Goal: Transaction & Acquisition: Purchase product/service

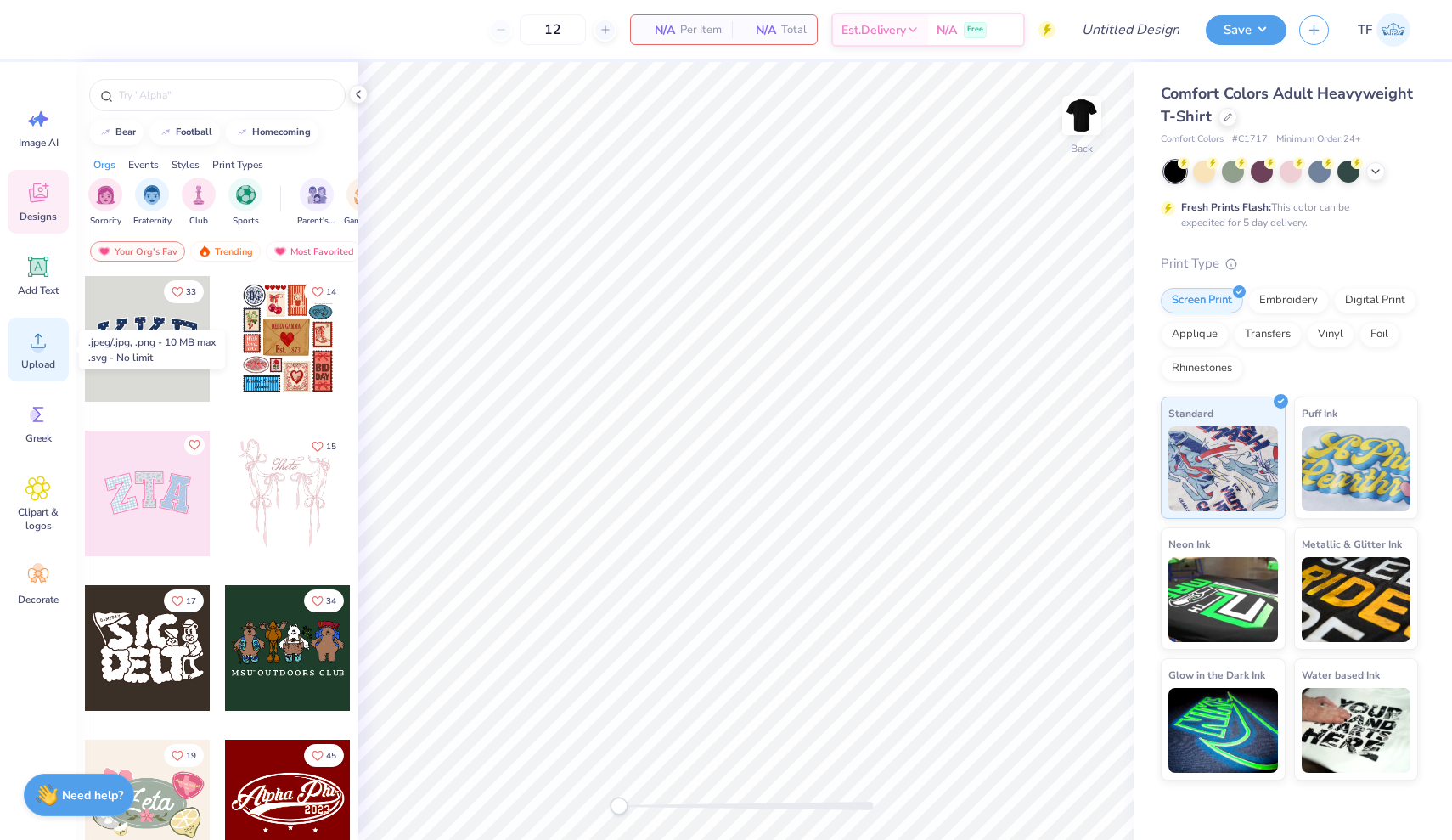
click at [42, 341] on icon at bounding box center [38, 340] width 26 height 26
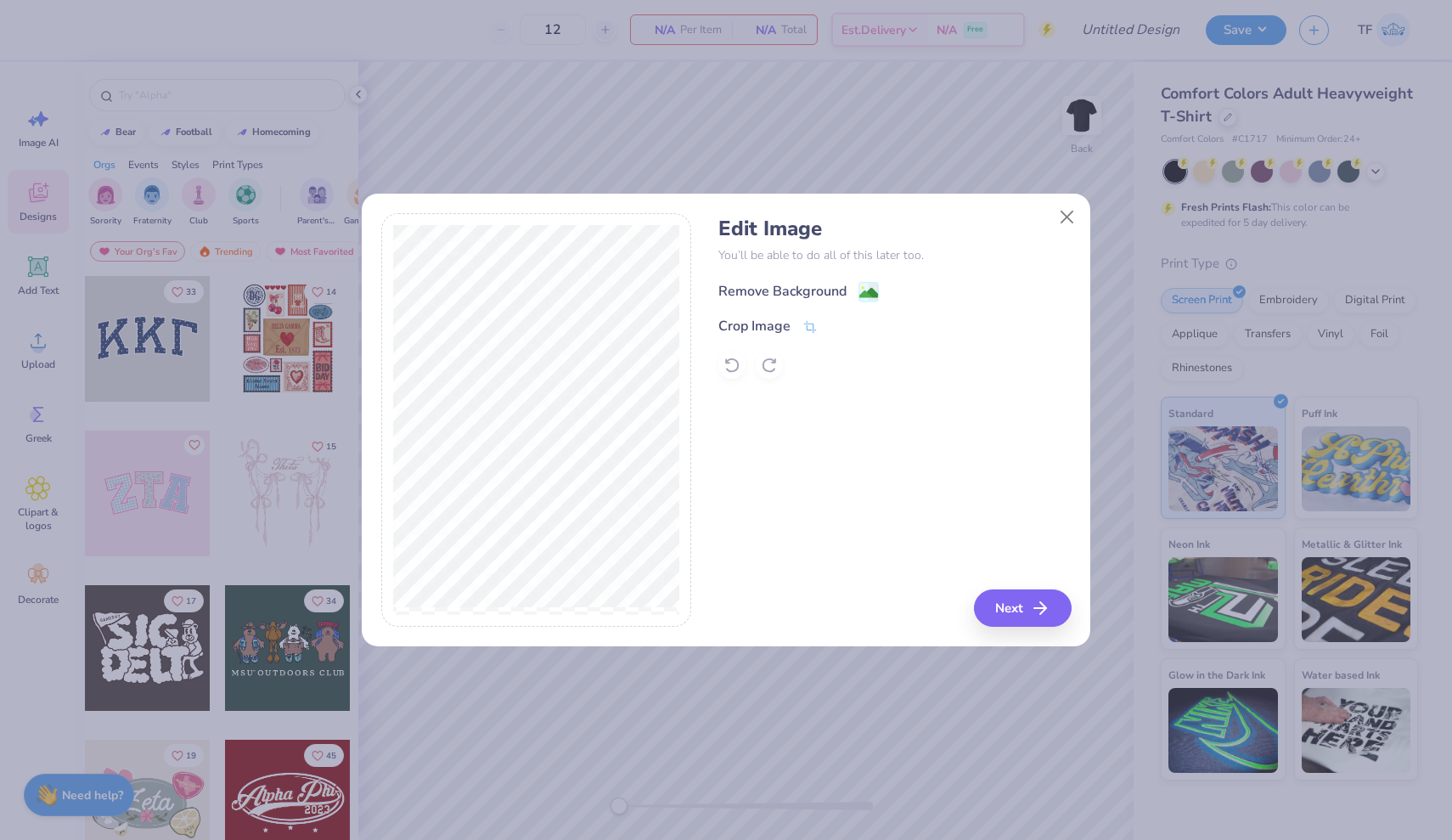
click at [815, 288] on div "Remove Background" at bounding box center [782, 291] width 129 height 20
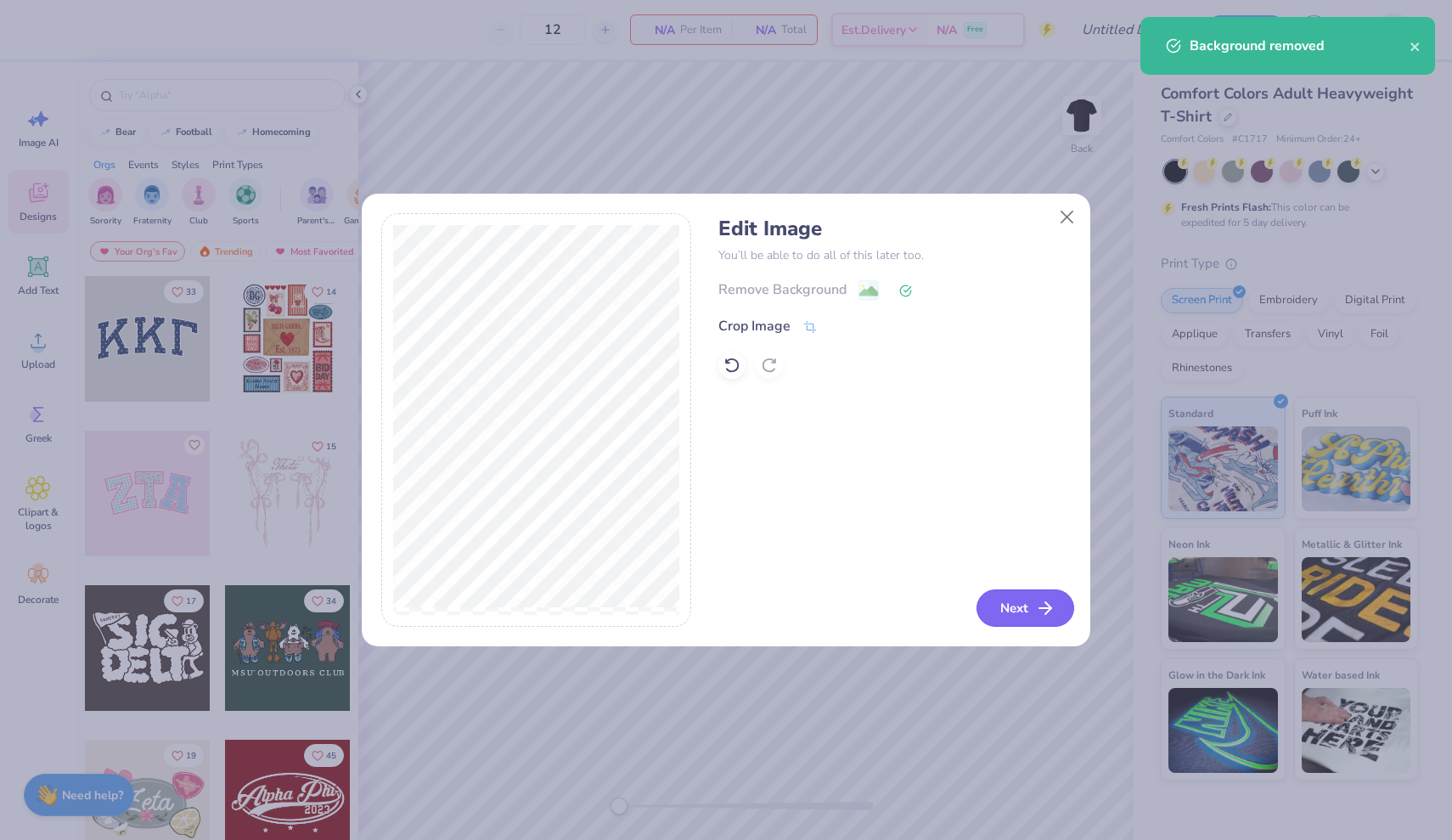
click at [1015, 604] on button "Next" at bounding box center [1026, 609] width 98 height 37
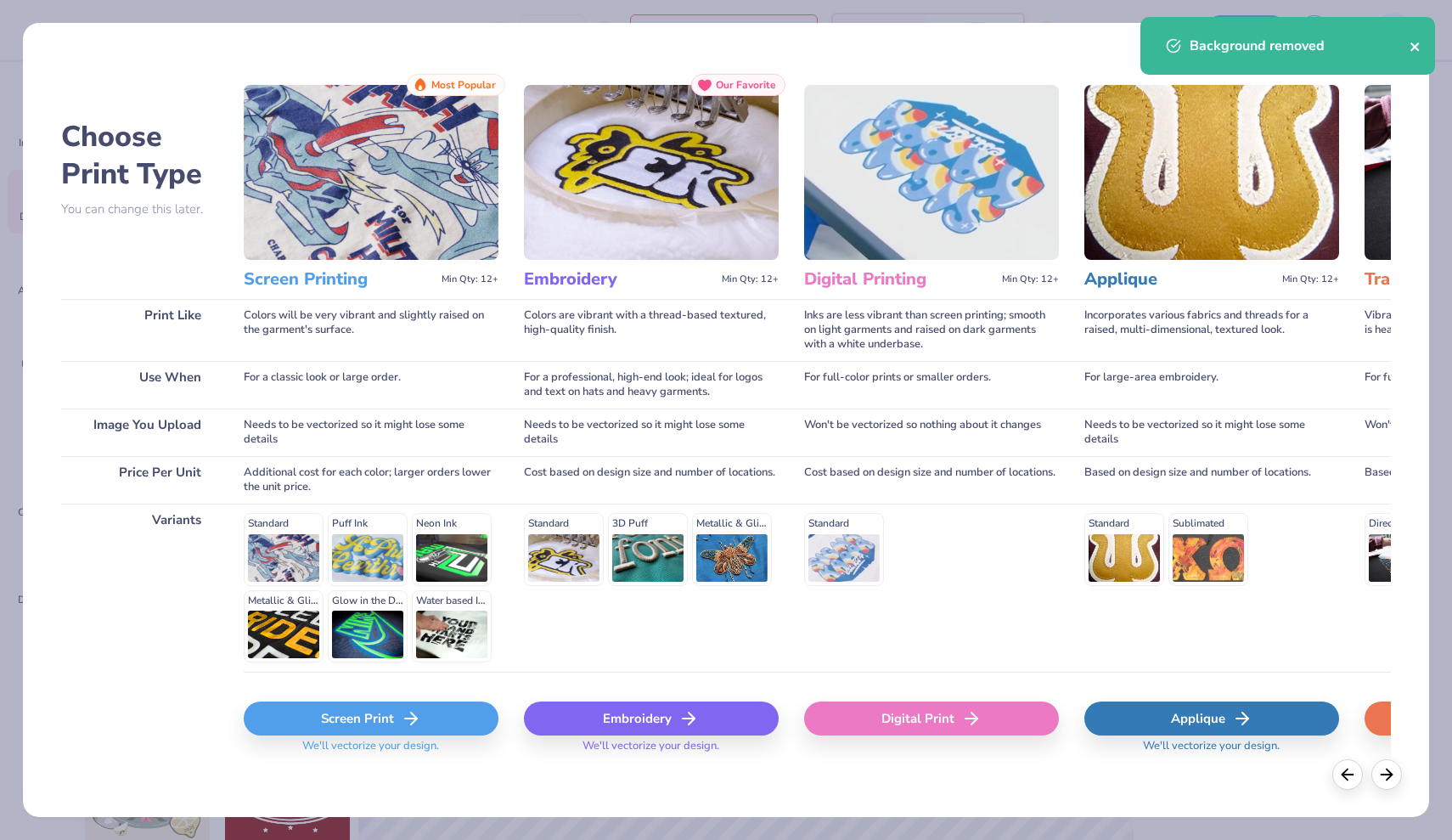
click at [1417, 47] on icon "close" at bounding box center [1416, 47] width 12 height 14
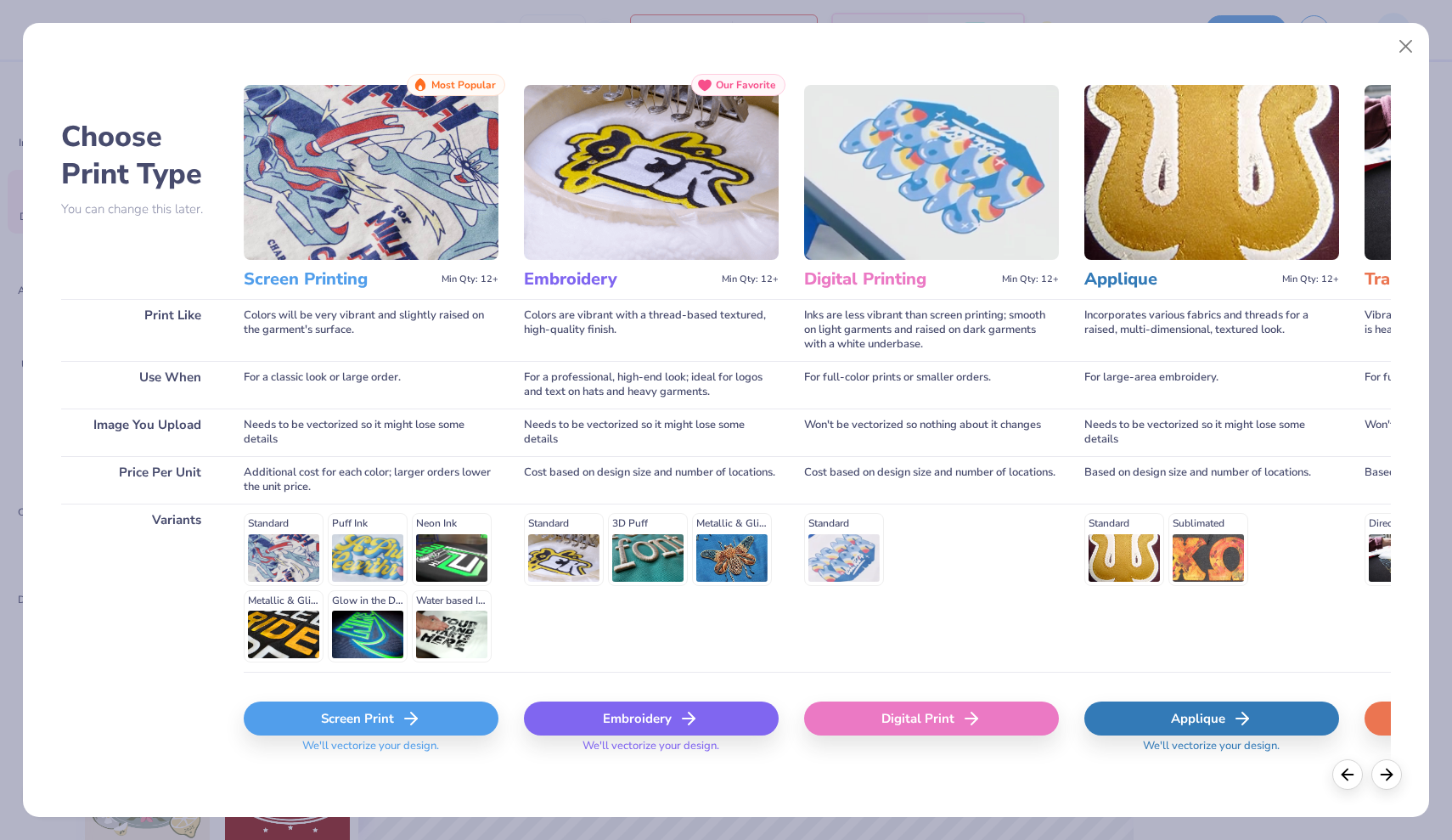
click at [342, 719] on div "Screen Print" at bounding box center [370, 718] width 254 height 34
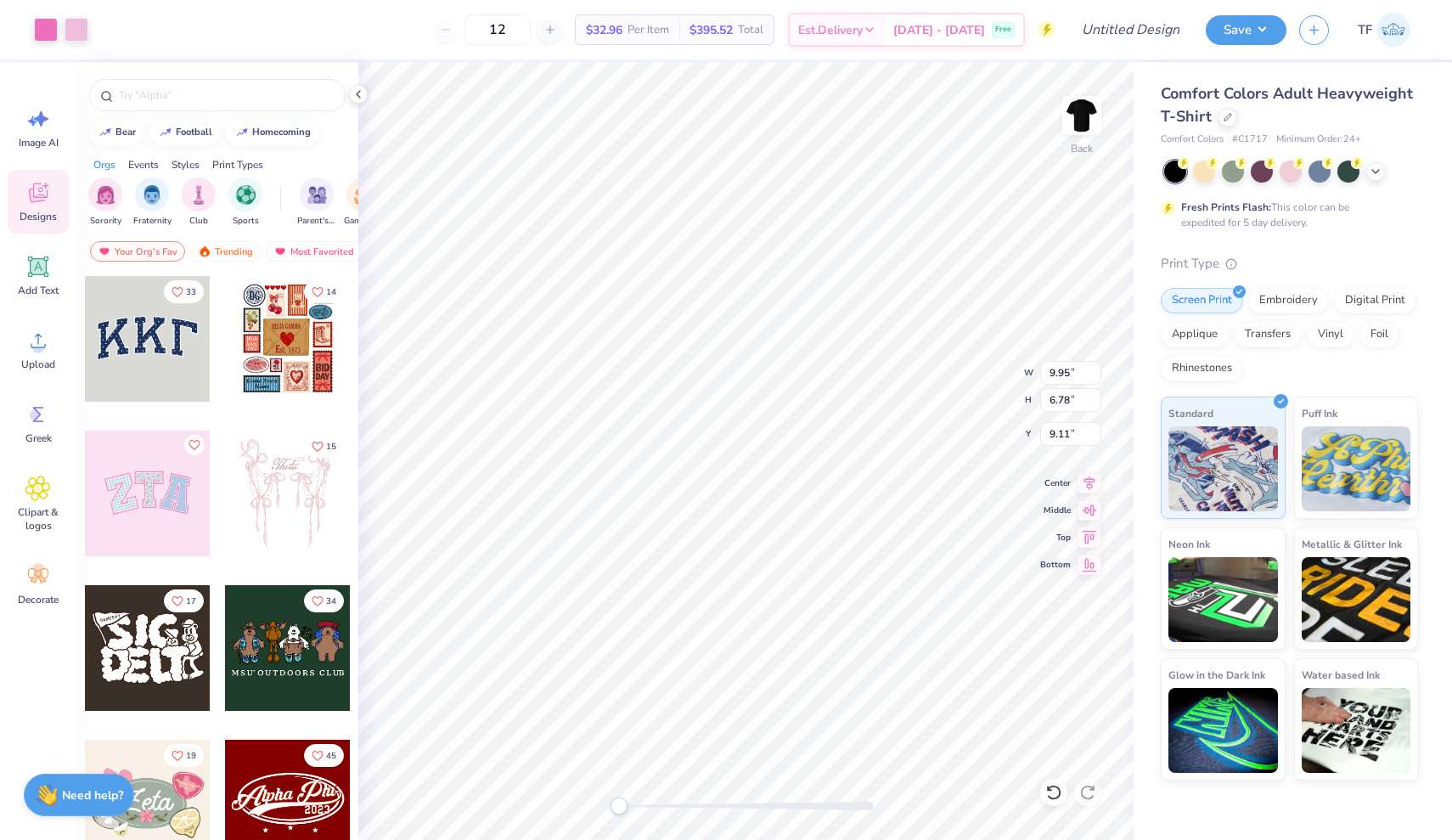
type input "6.12"
type input "4.17"
type input "3.91"
click at [1076, 129] on img at bounding box center [1082, 116] width 68 height 68
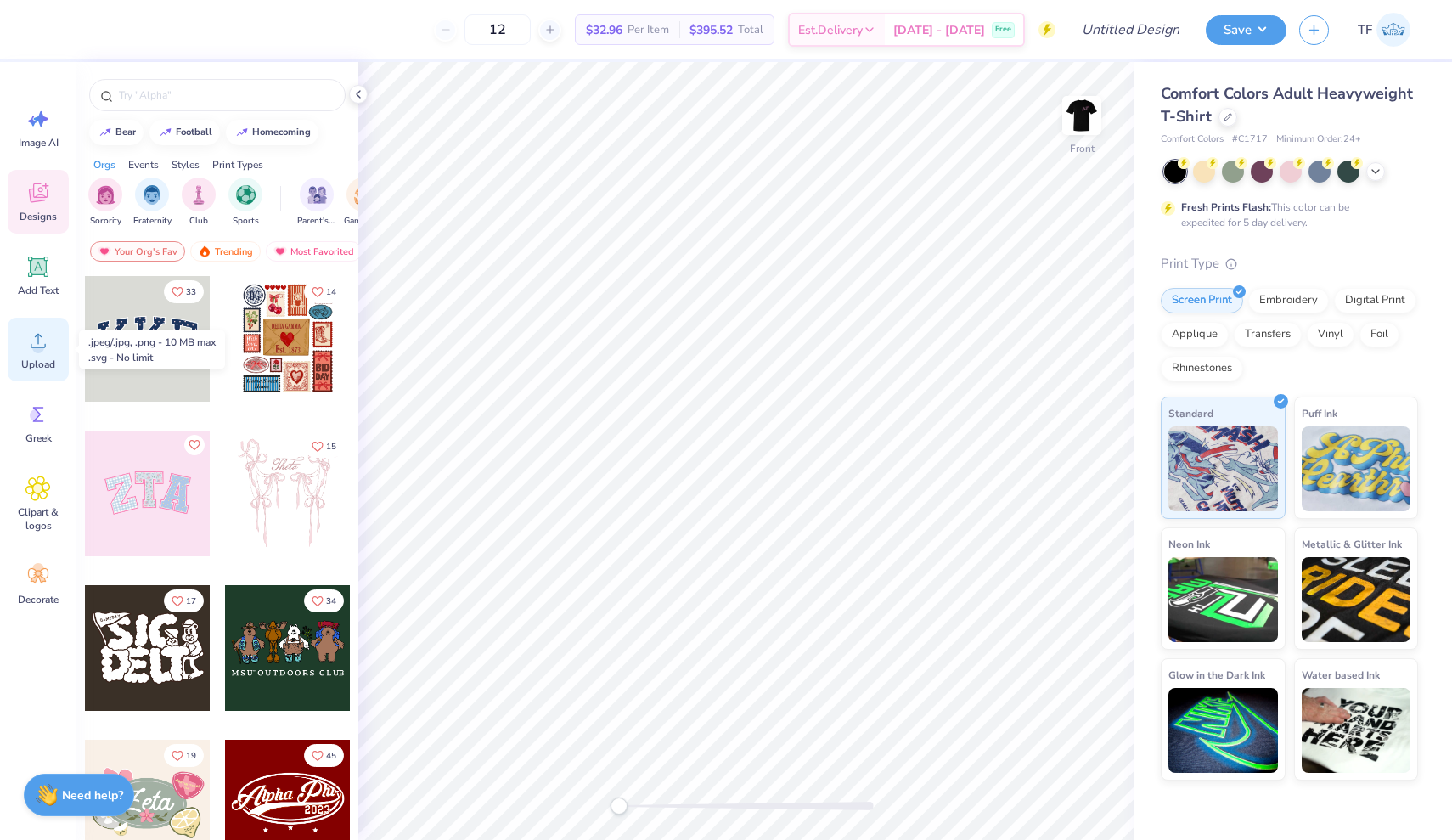
click at [29, 344] on icon at bounding box center [38, 340] width 26 height 26
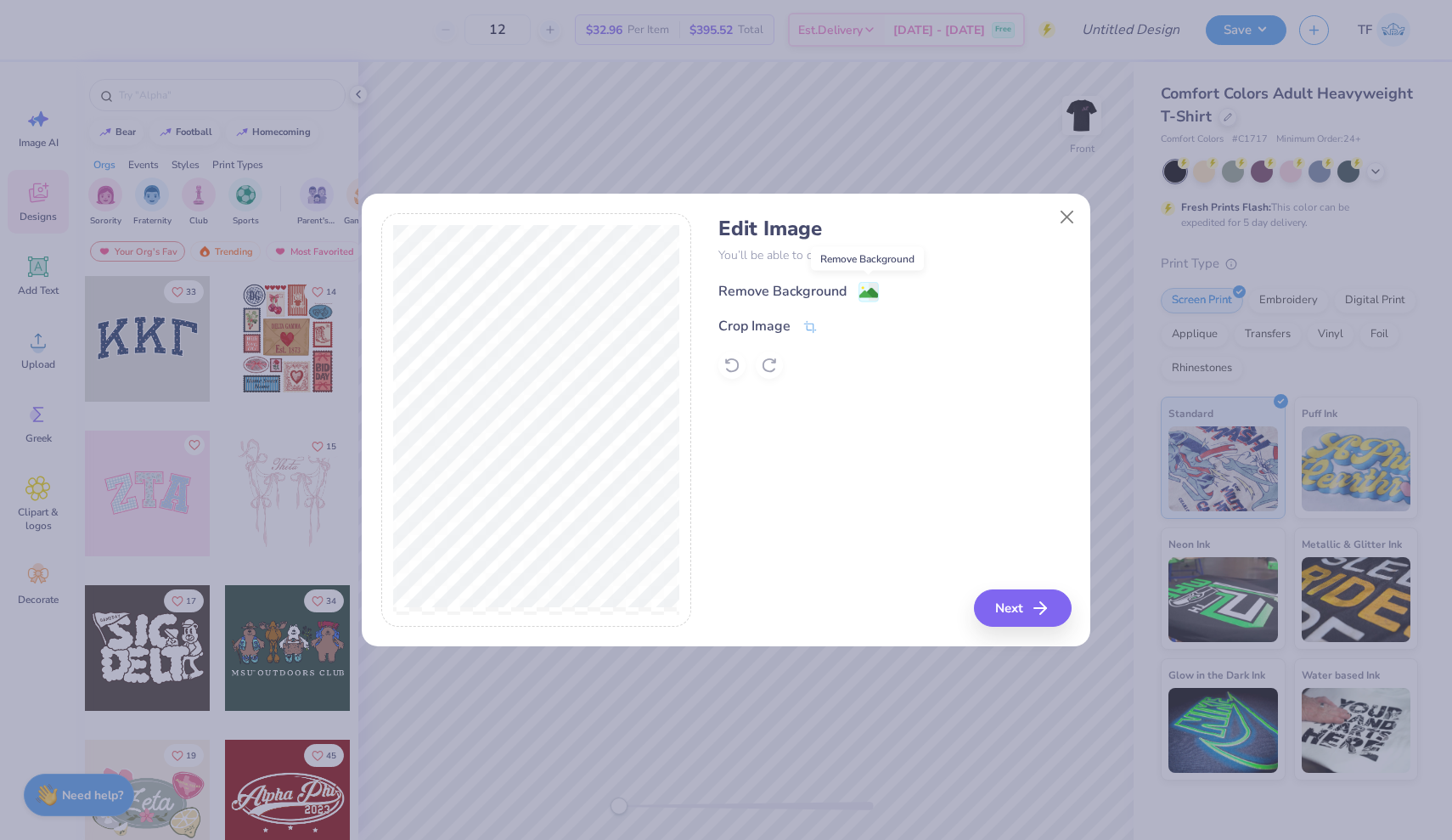
click at [866, 294] on image at bounding box center [869, 293] width 19 height 19
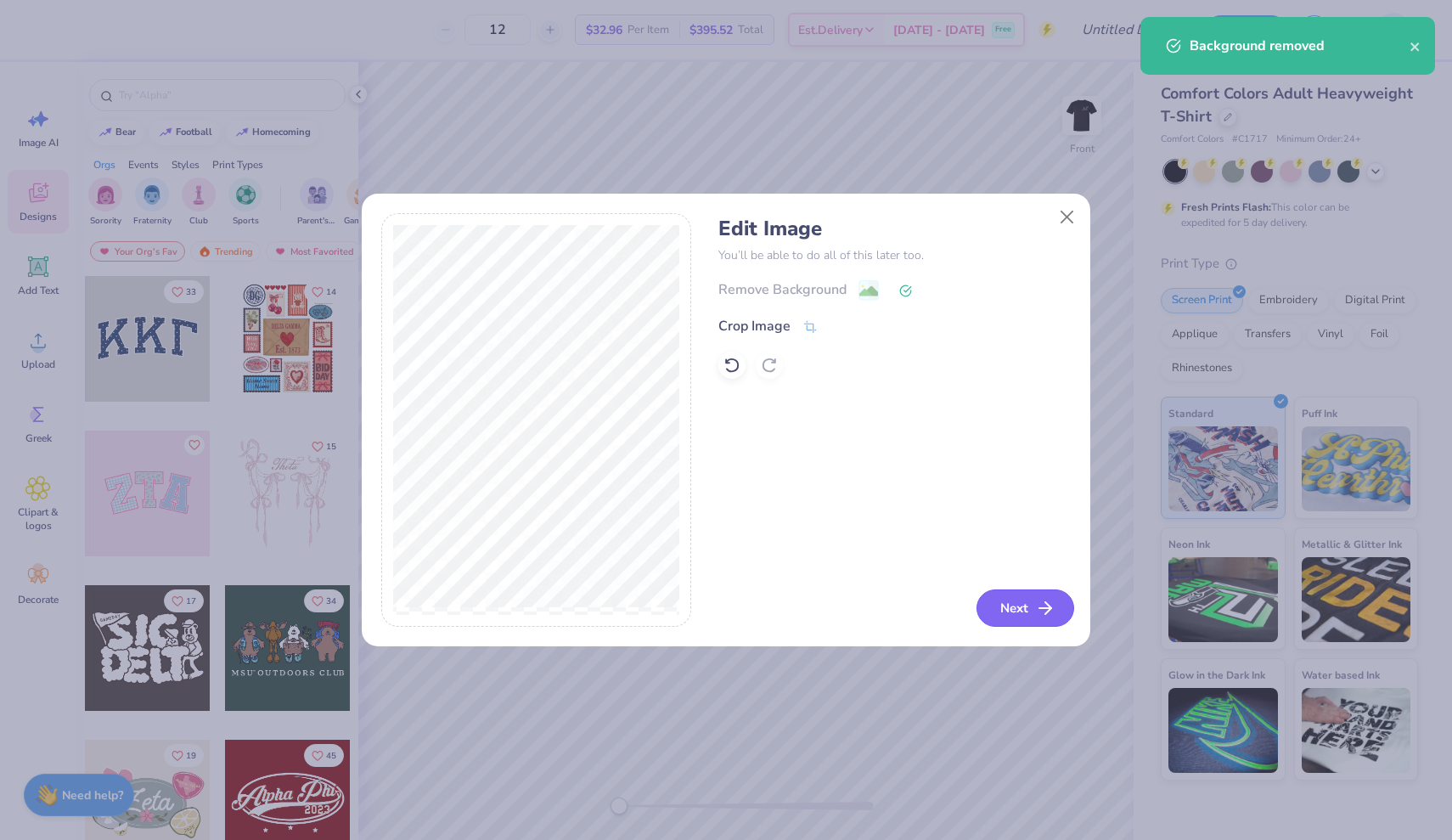
click at [1006, 615] on button "Next" at bounding box center [1026, 609] width 98 height 37
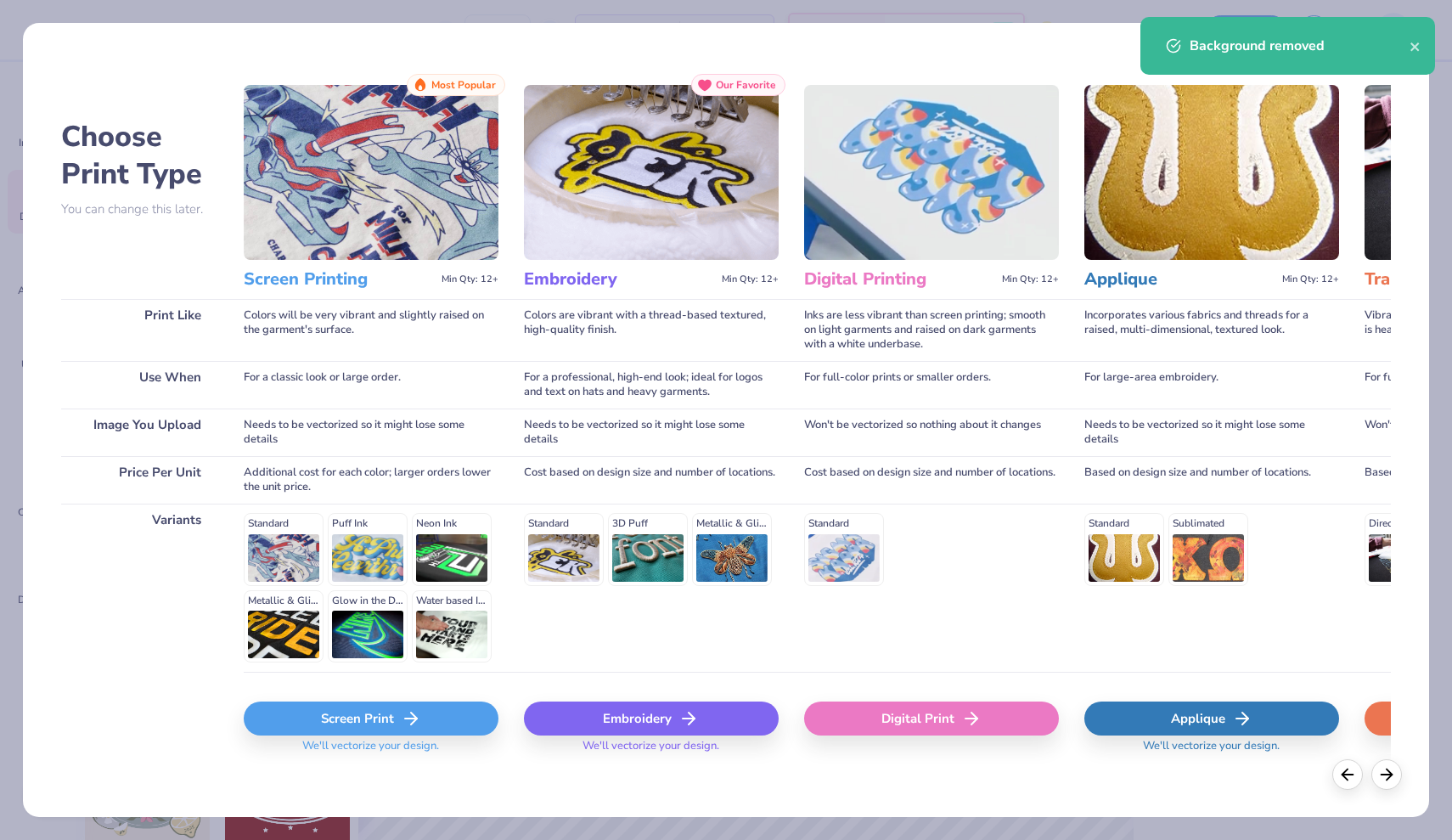
click at [289, 717] on div "Screen Print" at bounding box center [370, 718] width 254 height 34
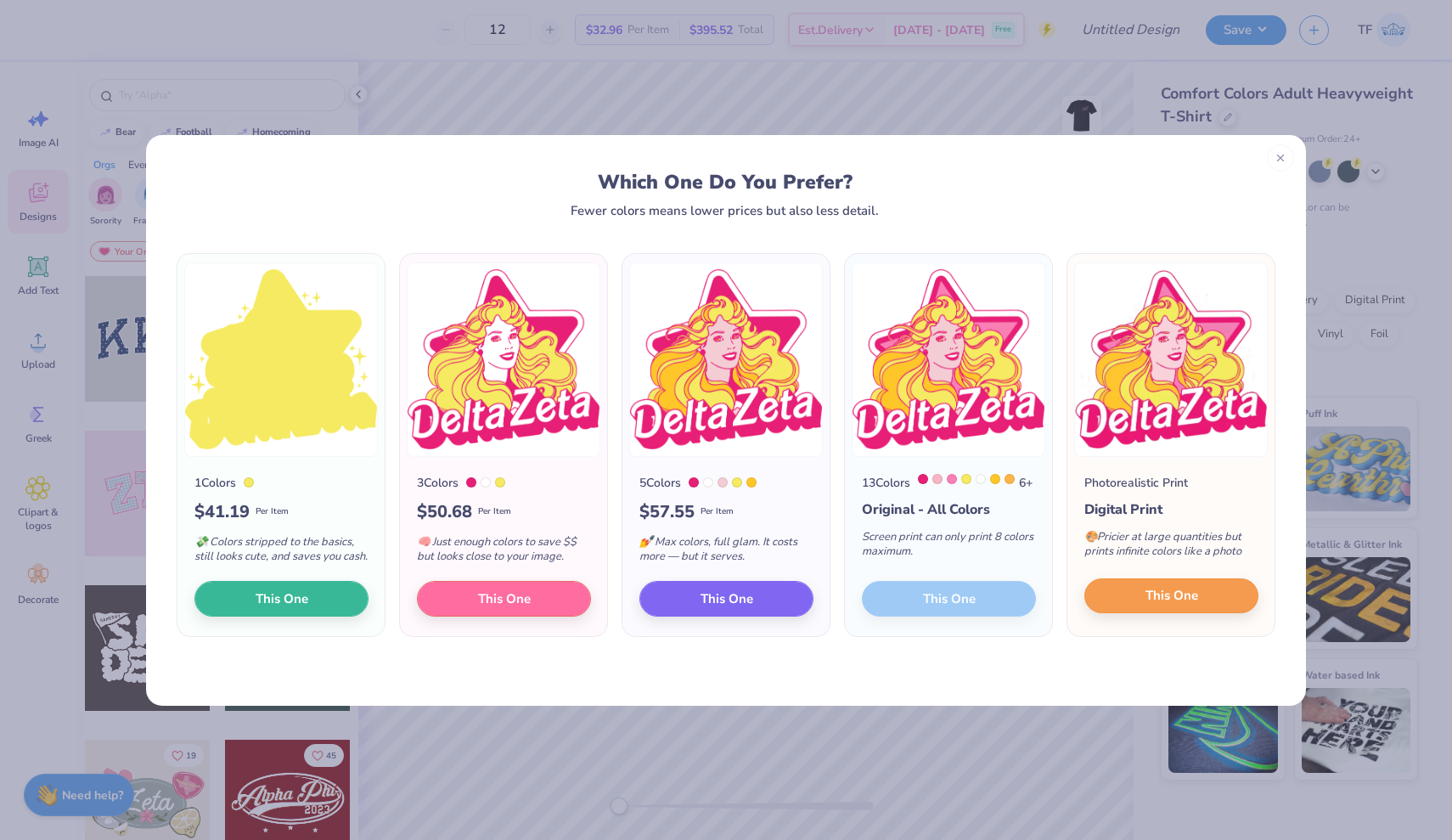
click at [1171, 606] on span "This One" at bounding box center [1172, 596] width 53 height 20
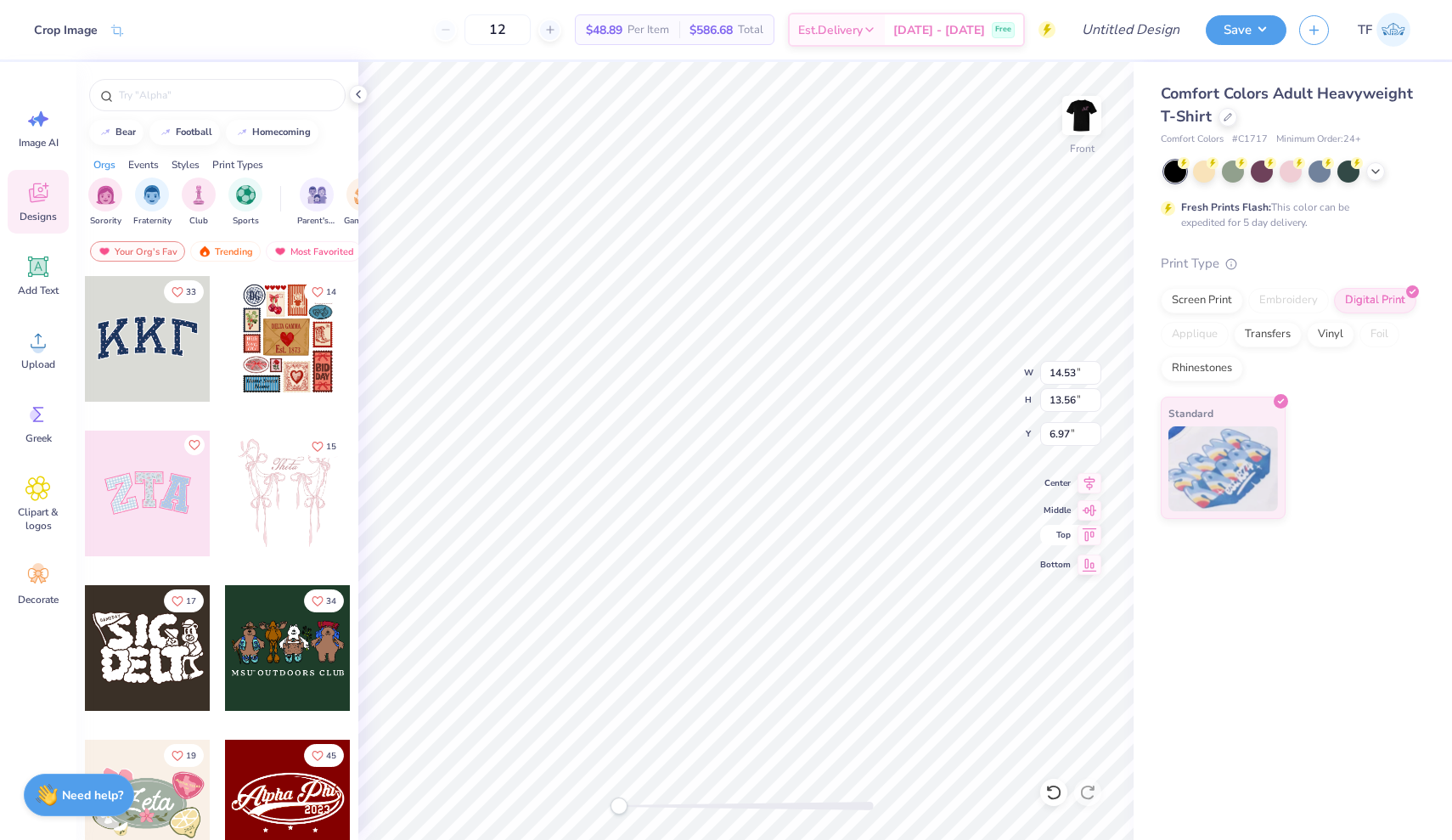
type input "12.00"
type input "11.20"
type input "6.16"
drag, startPoint x: 646, startPoint y: 31, endPoint x: 616, endPoint y: 28, distance: 30.1
click at [616, 28] on div "$46.66 Per Item" at bounding box center [628, 30] width 104 height 29
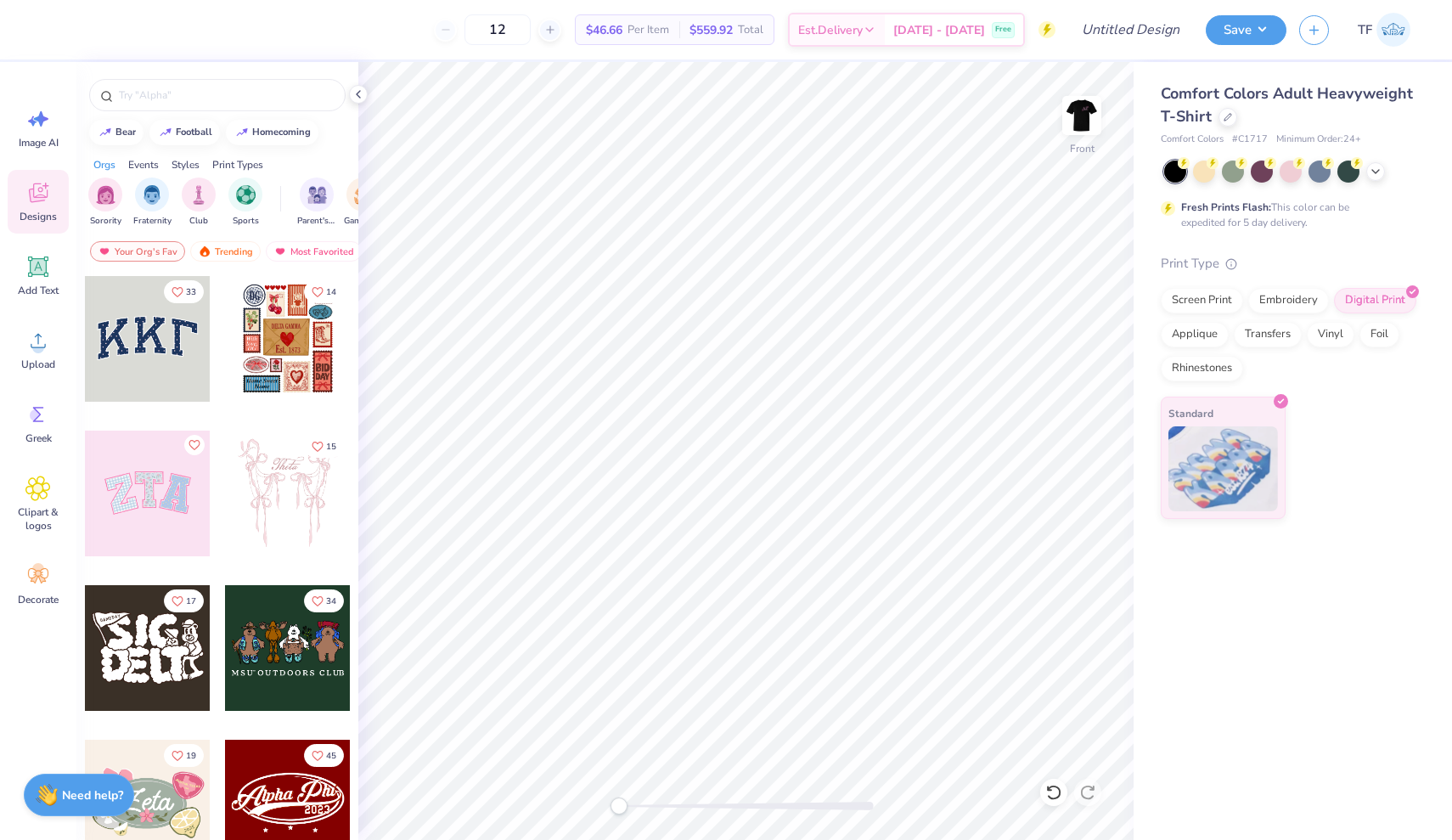
click at [695, 49] on div "12 $46.66 Per Item $559.92 Total Est. Delivery [DATE] - [DATE] Free" at bounding box center [552, 30] width 1009 height 60
click at [528, 31] on input "12" at bounding box center [498, 30] width 66 height 31
type input "150"
click at [1100, 112] on img at bounding box center [1082, 116] width 68 height 68
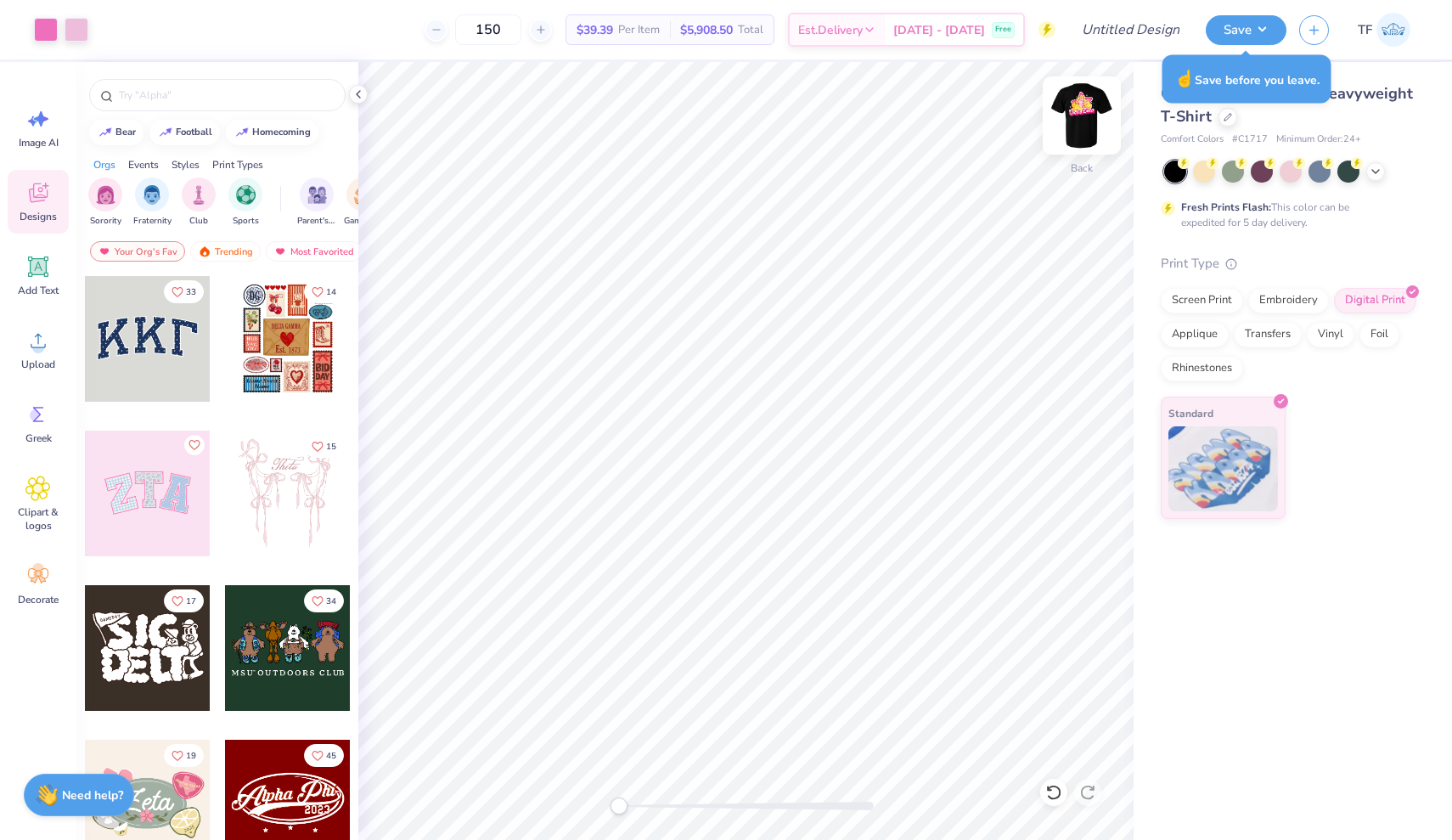
click at [1095, 100] on img at bounding box center [1082, 116] width 68 height 68
click at [37, 274] on icon at bounding box center [38, 266] width 20 height 20
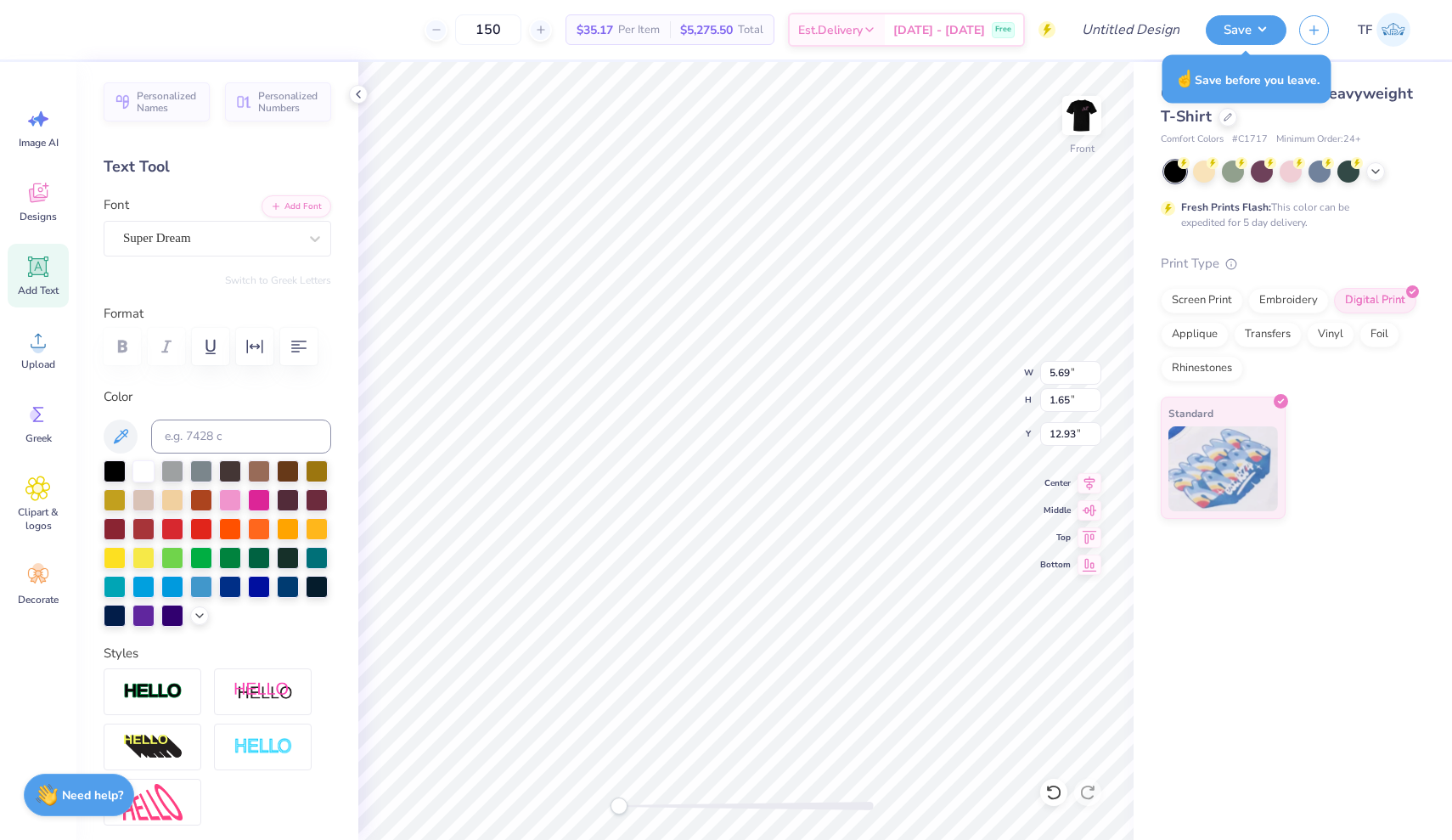
type textarea "T"
type textarea "WashU"
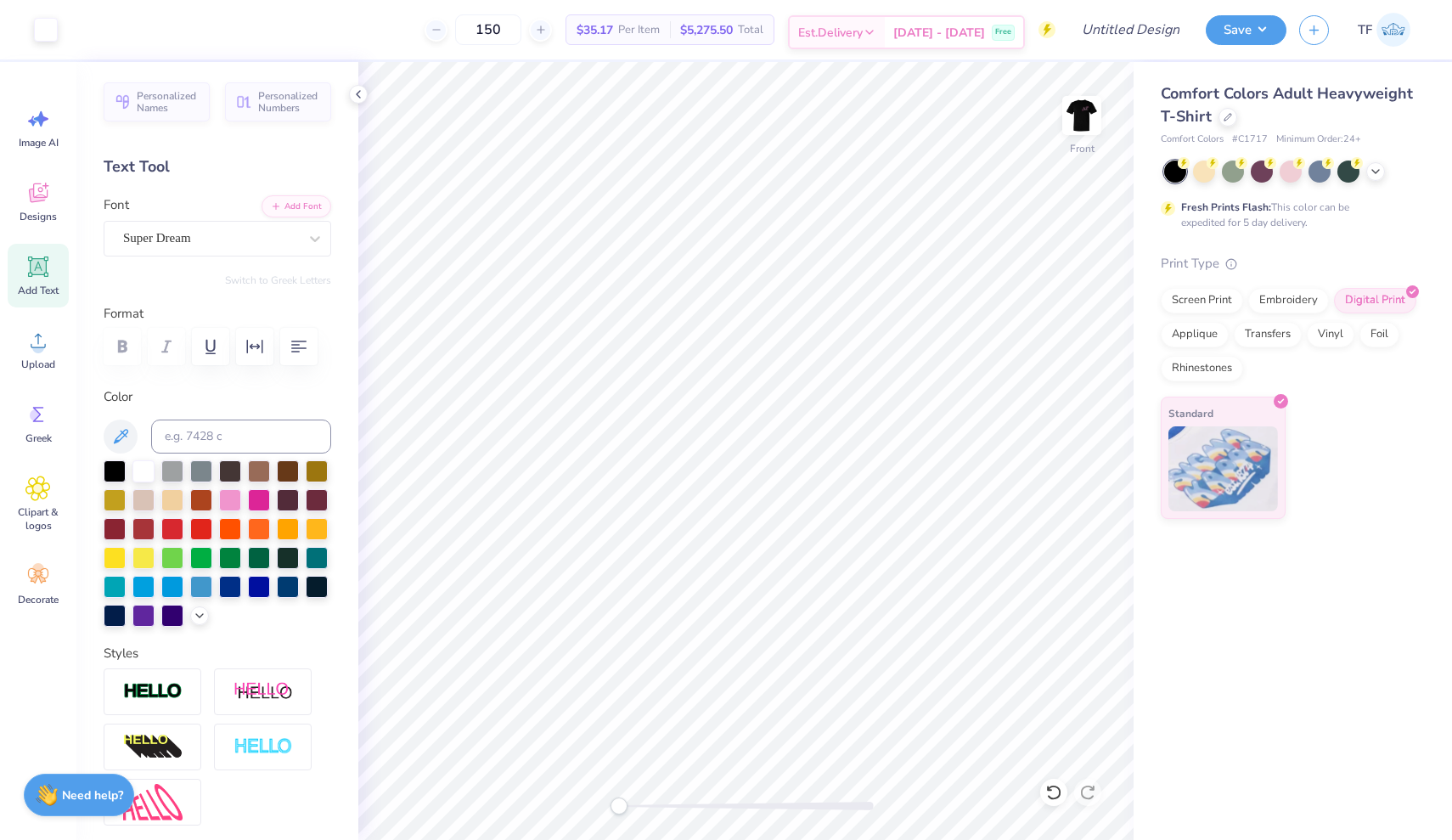
click at [863, 31] on span "Est. Delivery" at bounding box center [831, 32] width 65 height 18
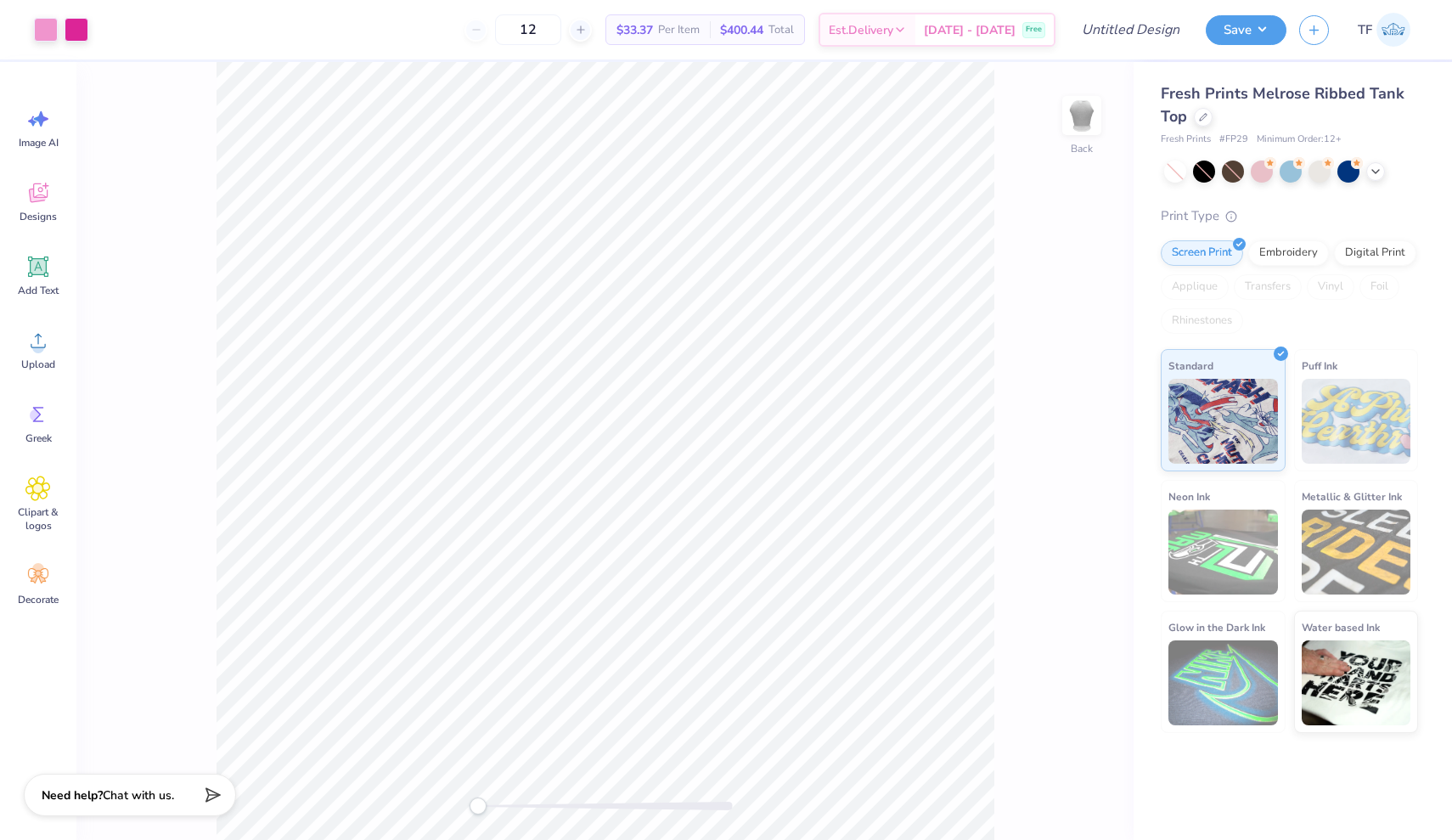
type input "50"
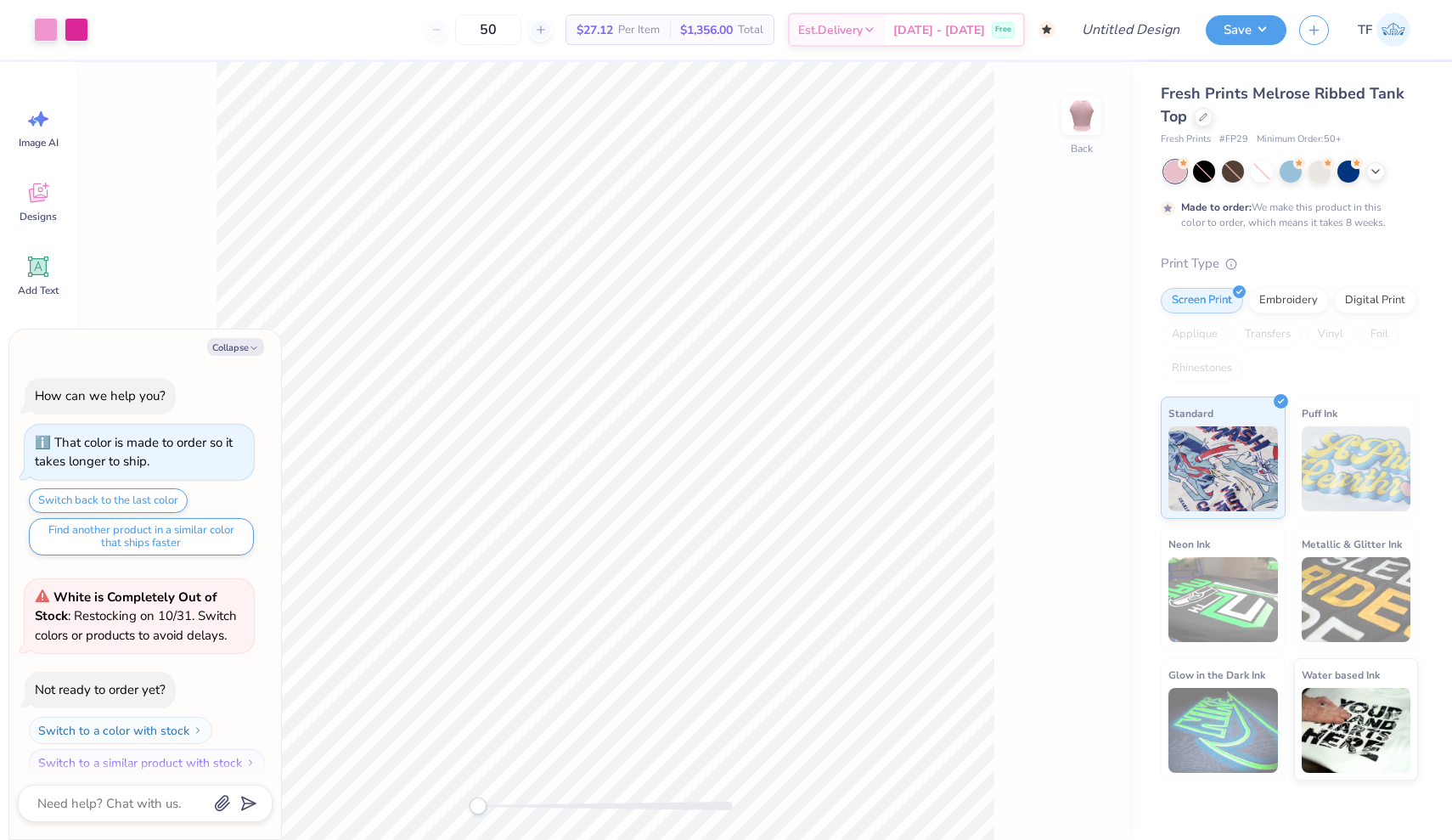
scroll to position [10, 0]
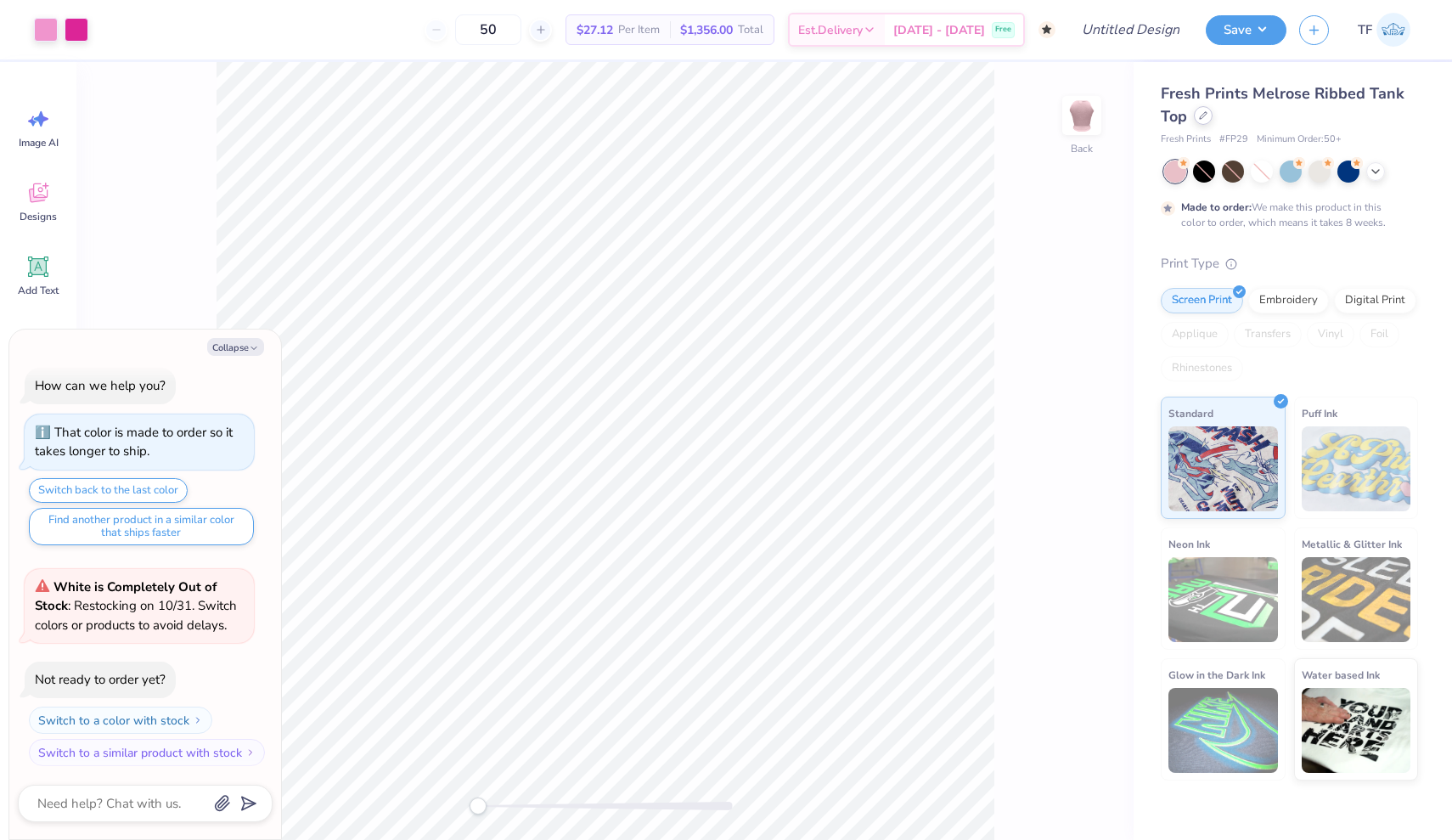
click at [1196, 120] on div at bounding box center [1203, 116] width 19 height 19
type textarea "x"
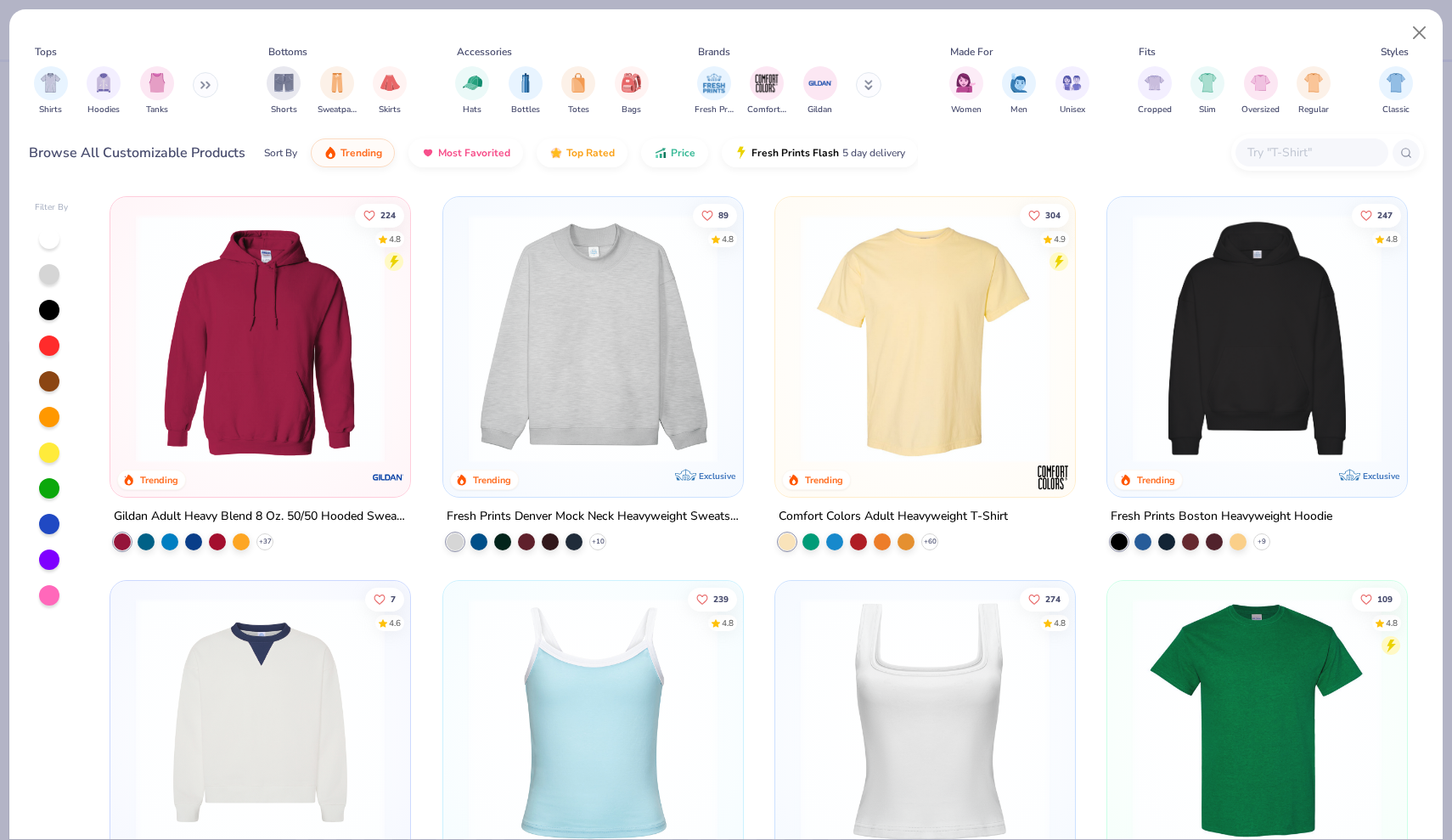
click at [1276, 143] on input "text" at bounding box center [1312, 152] width 131 height 20
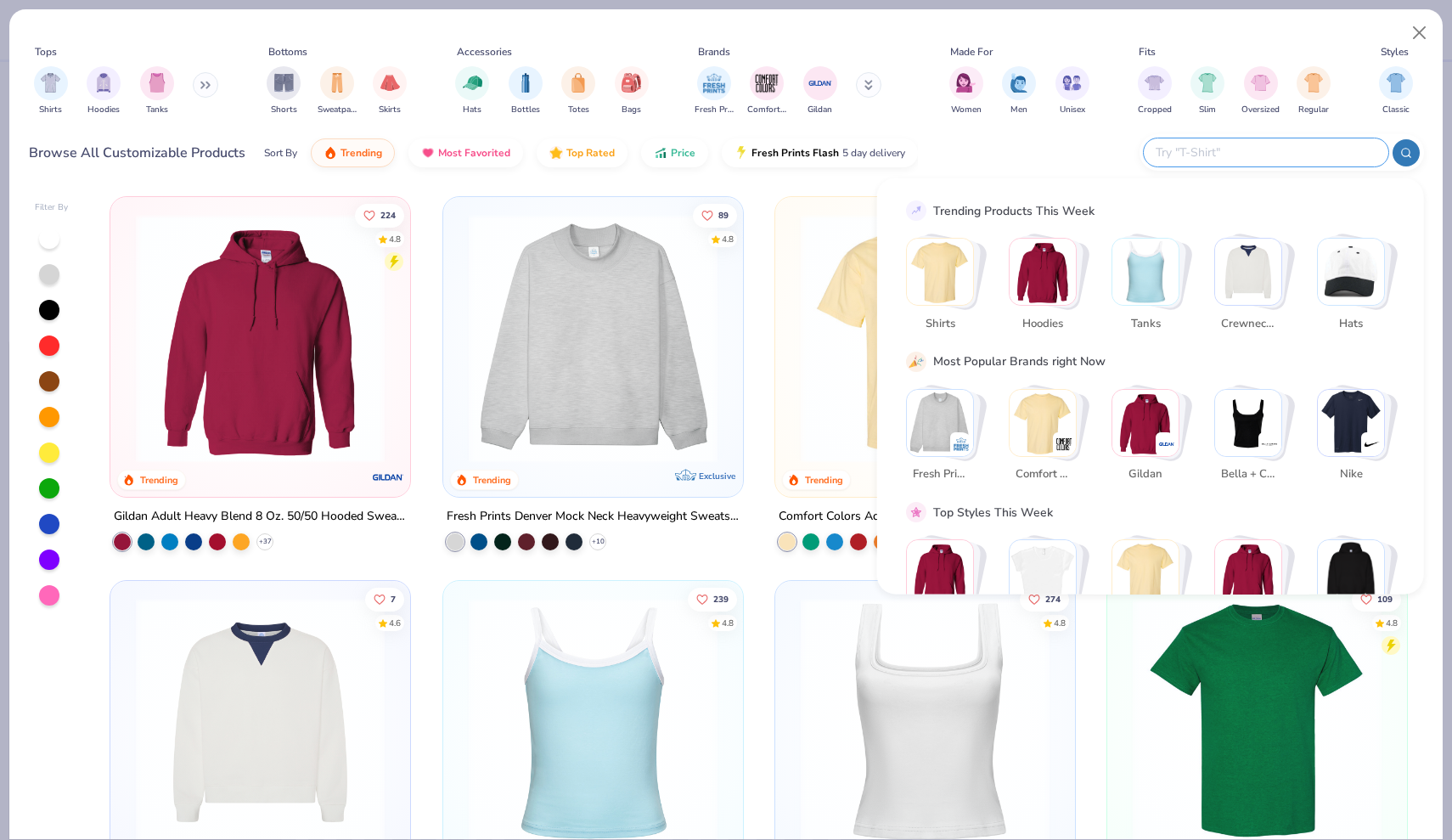
paste input "3001C"
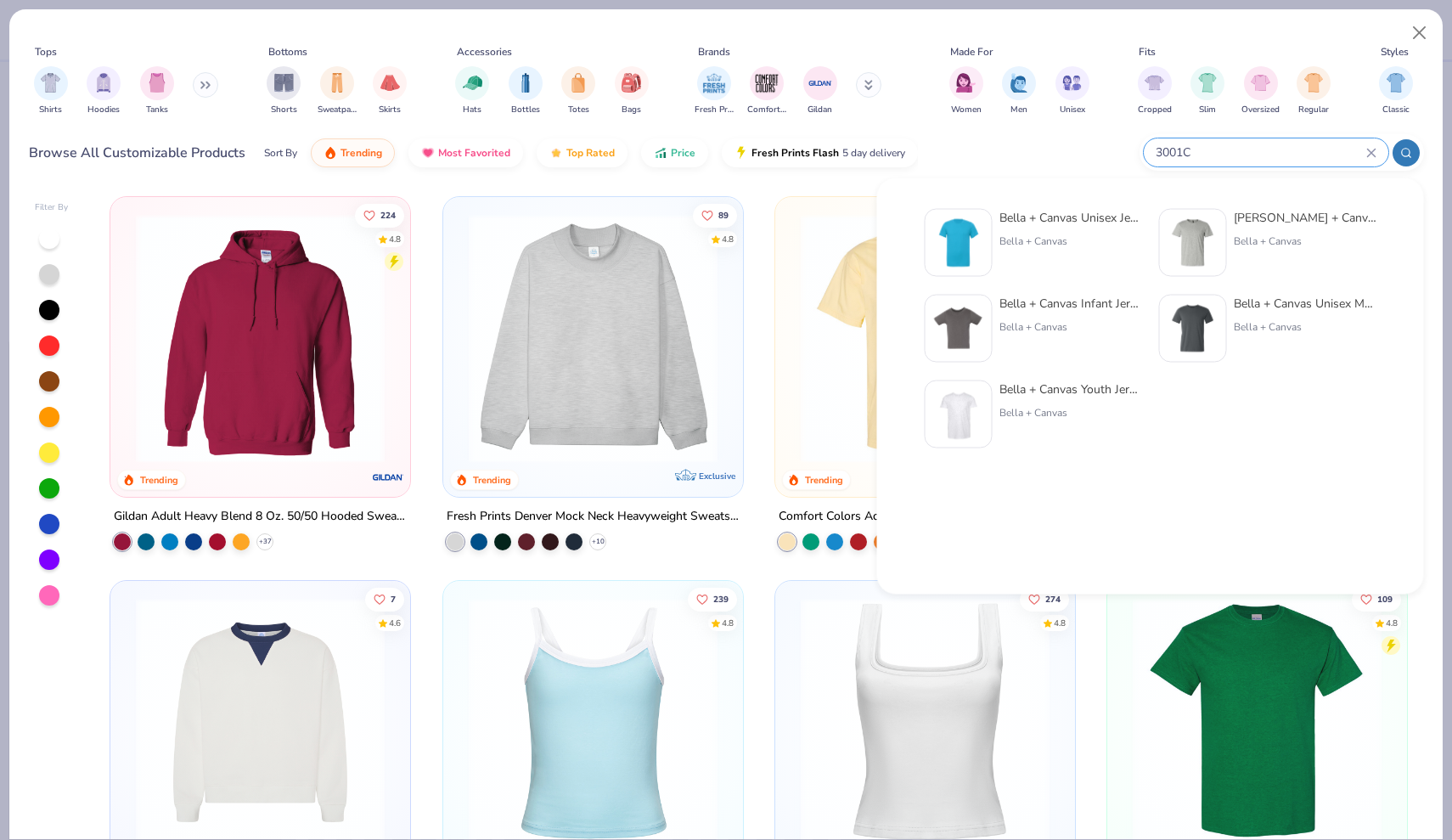
click at [1402, 157] on icon at bounding box center [1407, 153] width 12 height 12
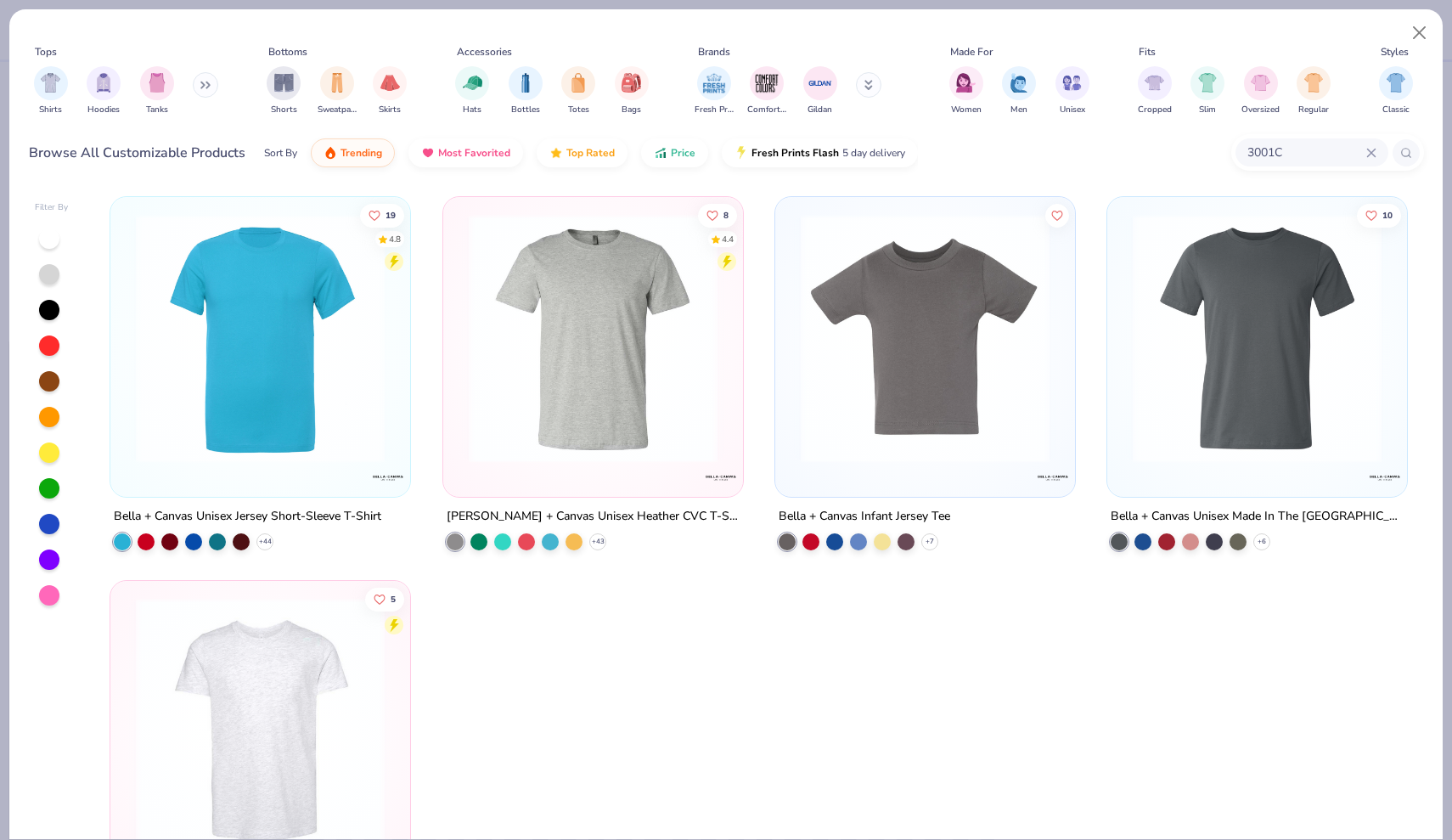
type input "3001C"
click at [277, 513] on div "Bella + Canvas Unisex Jersey Short-Sleeve T-Shirt" at bounding box center [248, 517] width 267 height 21
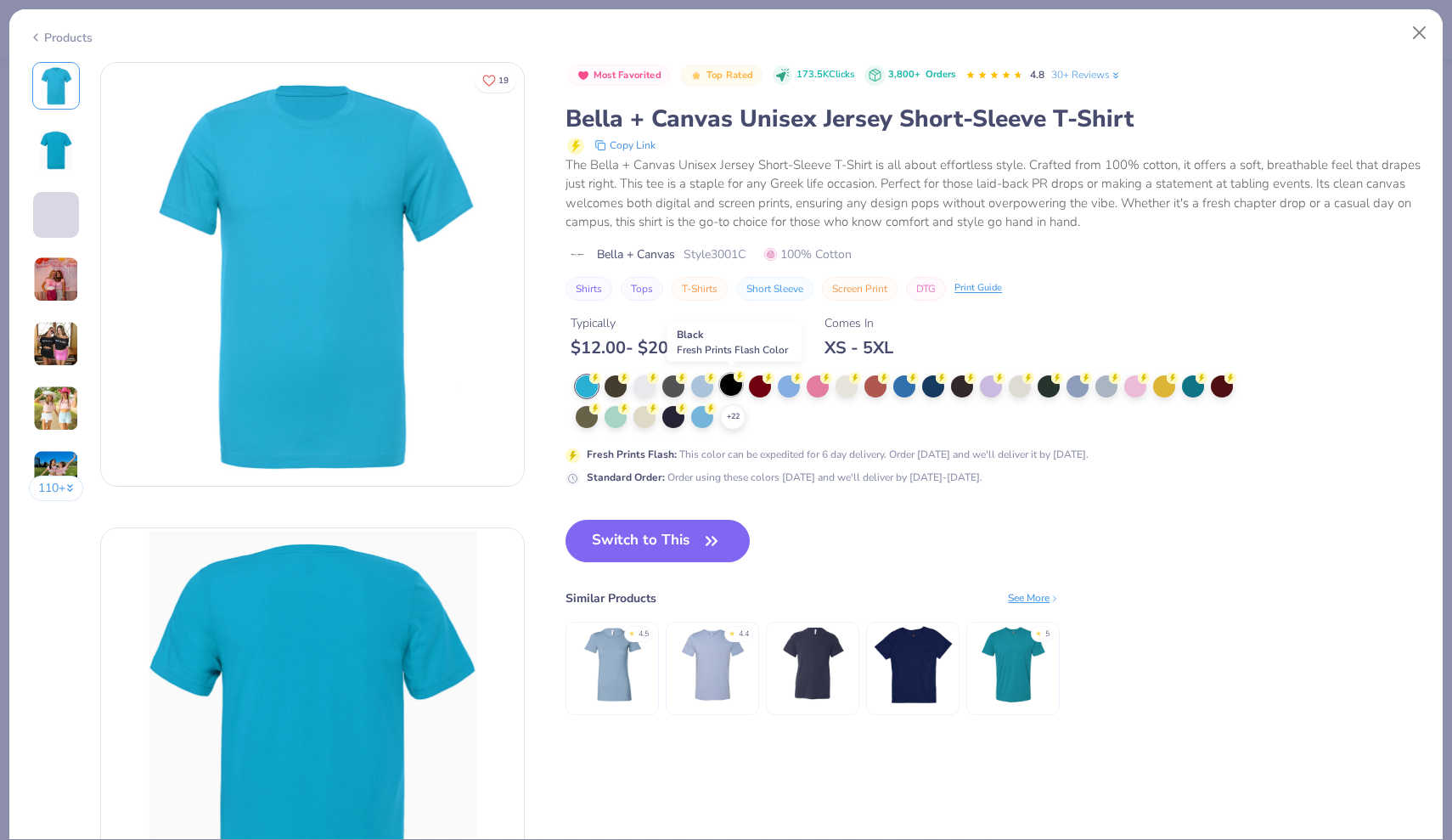
click at [735, 380] on icon at bounding box center [740, 376] width 12 height 12
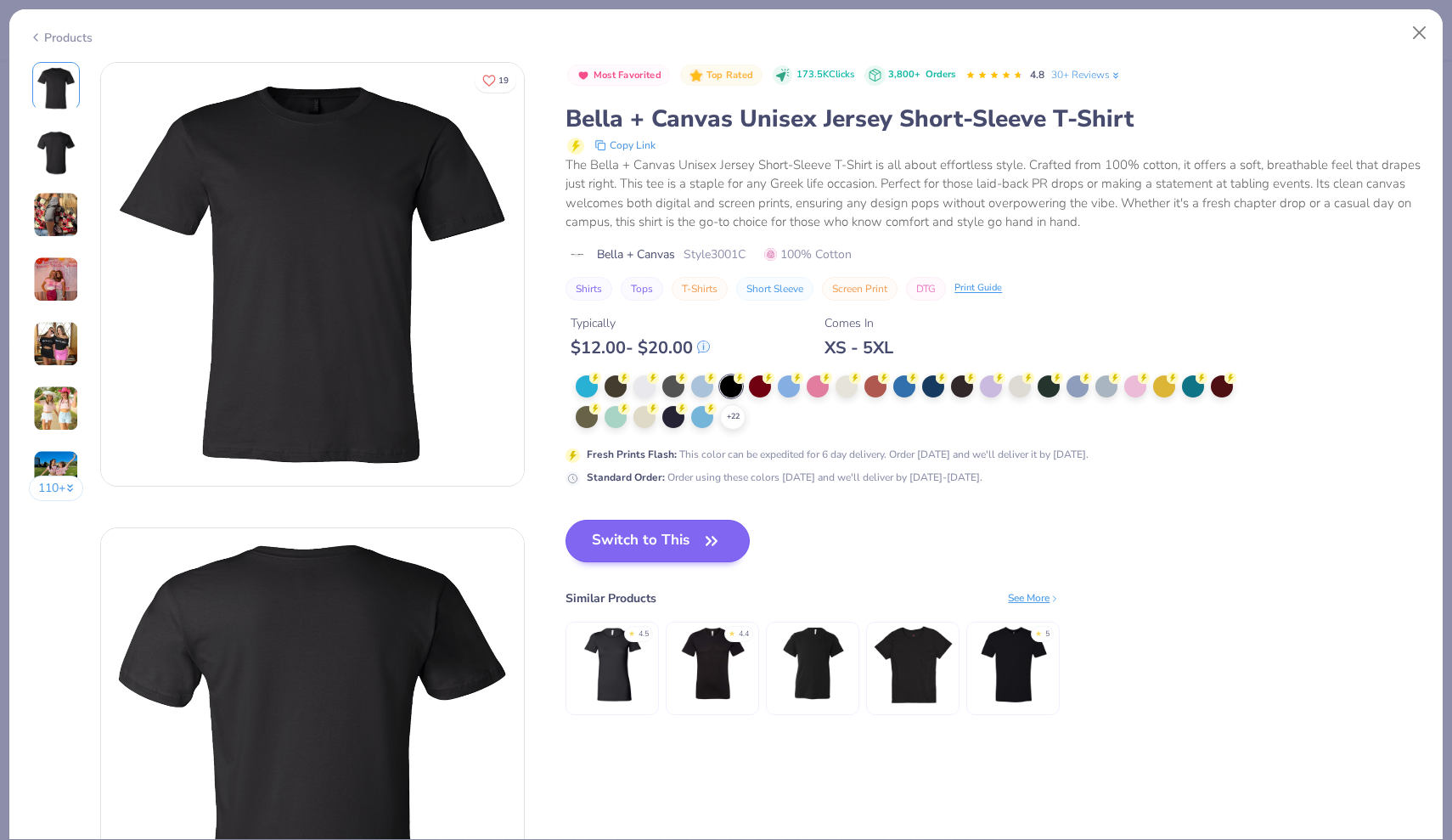
click at [655, 537] on button "Switch to This" at bounding box center [658, 541] width 185 height 43
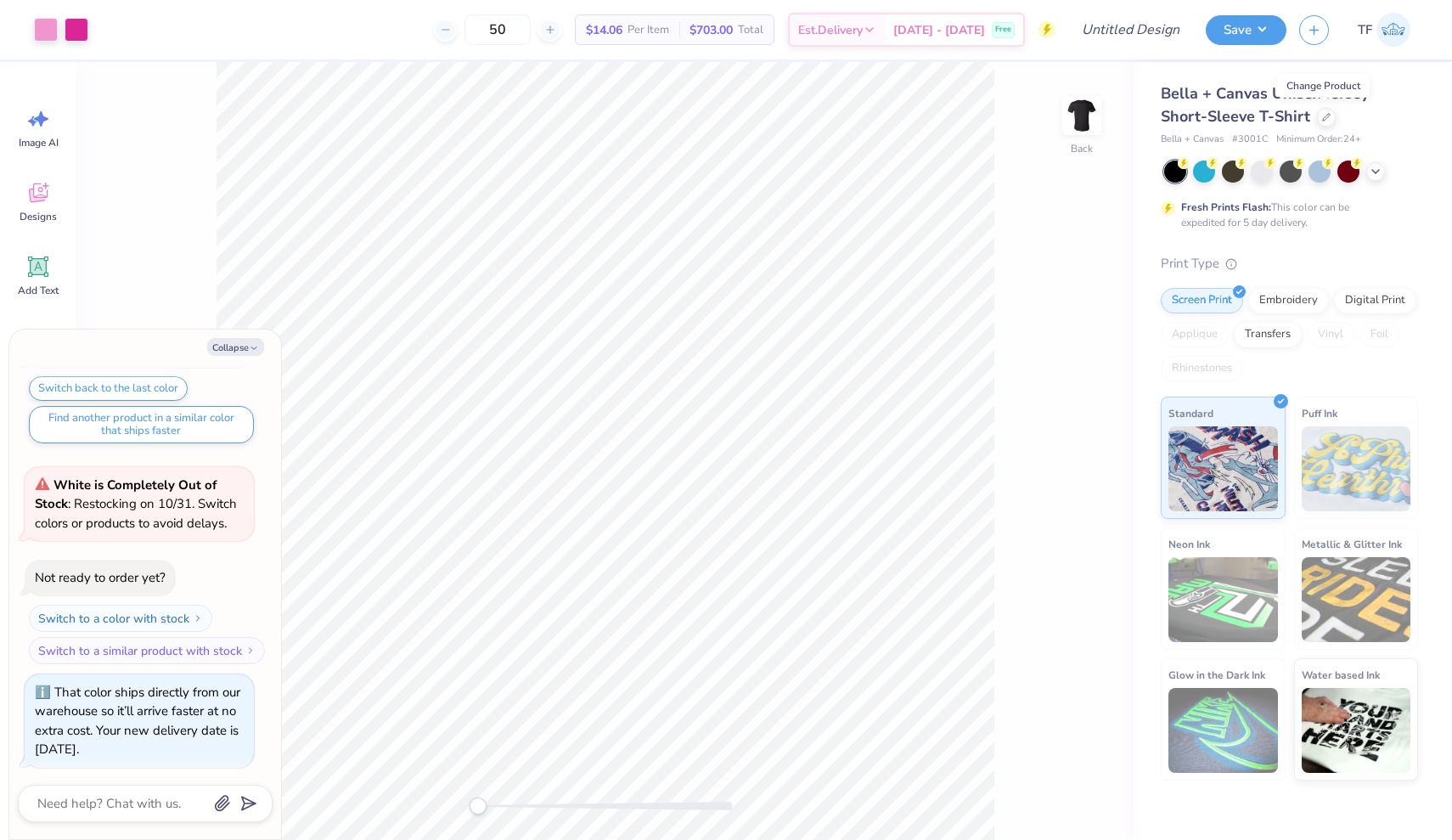
type textarea "x"
